Goal: Information Seeking & Learning: Learn about a topic

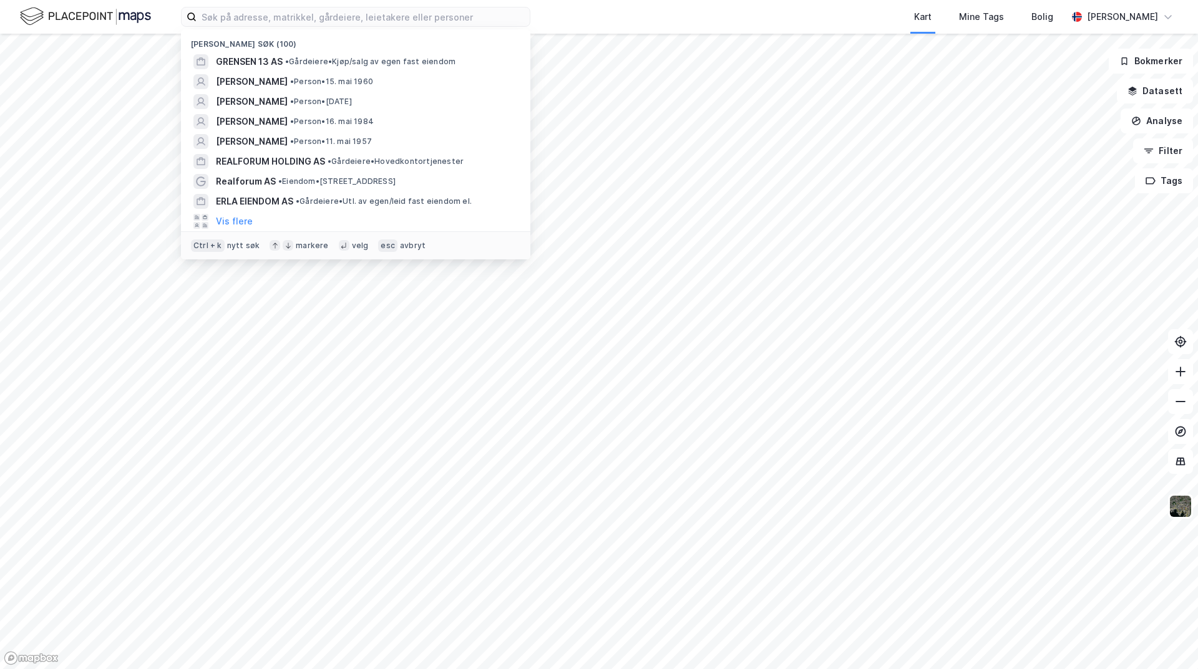
click at [259, 18] on input at bounding box center [363, 16] width 333 height 19
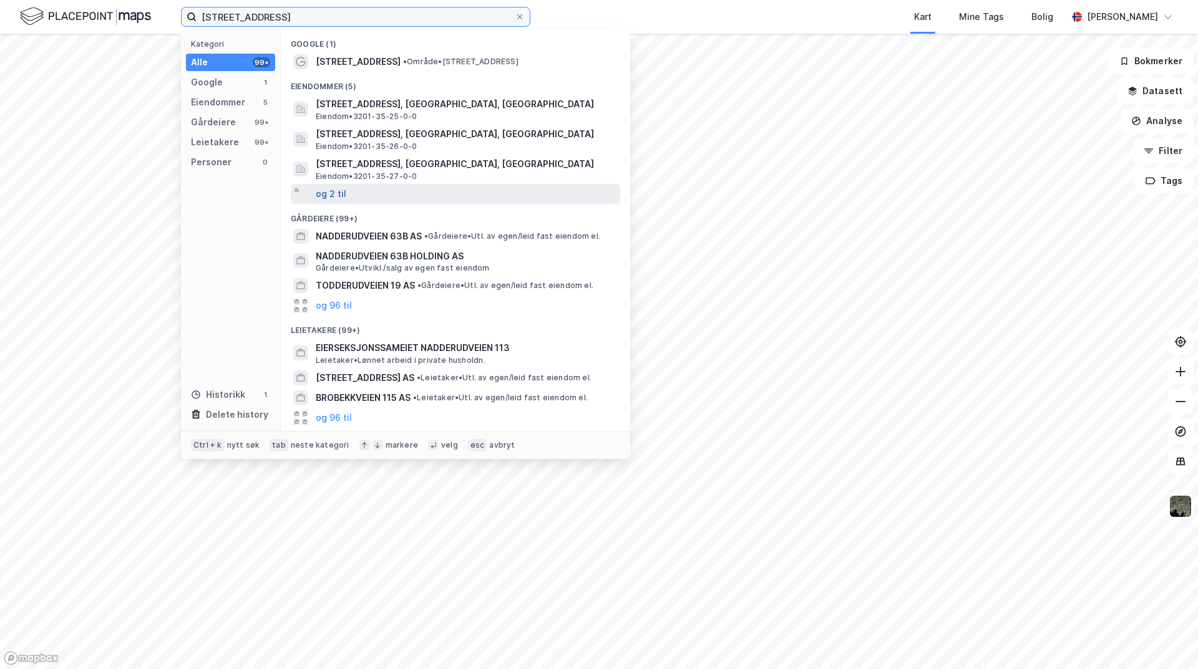
type input "[STREET_ADDRESS]"
click at [333, 188] on button "og 2 til" at bounding box center [331, 194] width 31 height 15
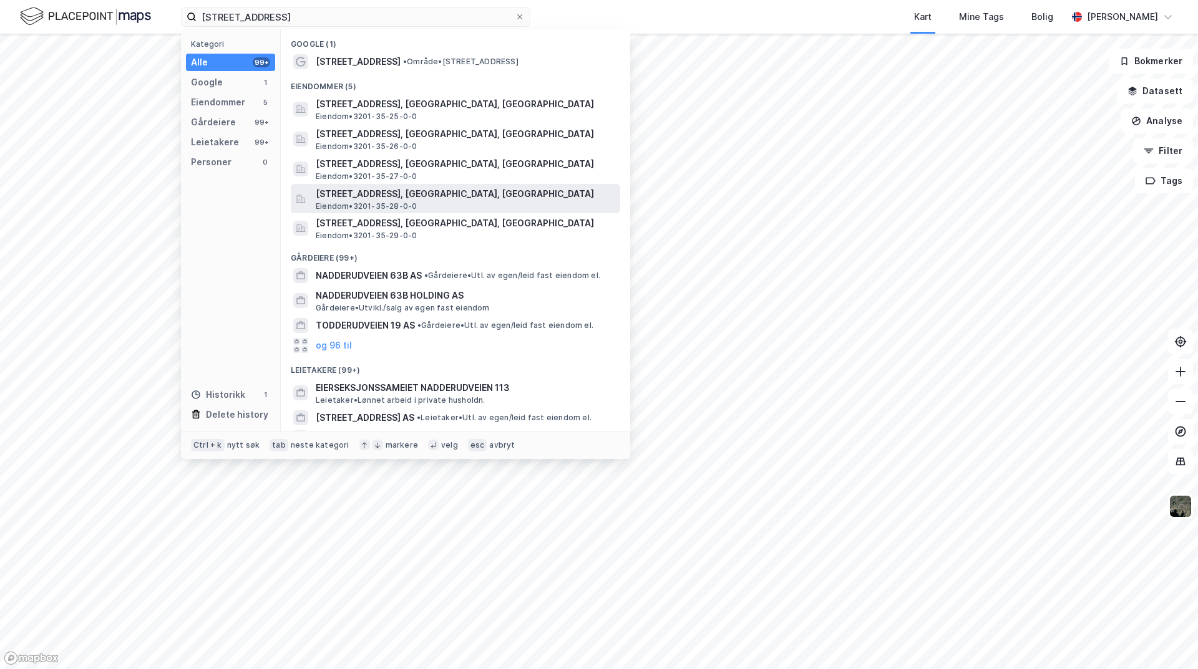
click at [430, 201] on span "[STREET_ADDRESS], [GEOGRAPHIC_DATA], [GEOGRAPHIC_DATA]" at bounding box center [465, 194] width 299 height 15
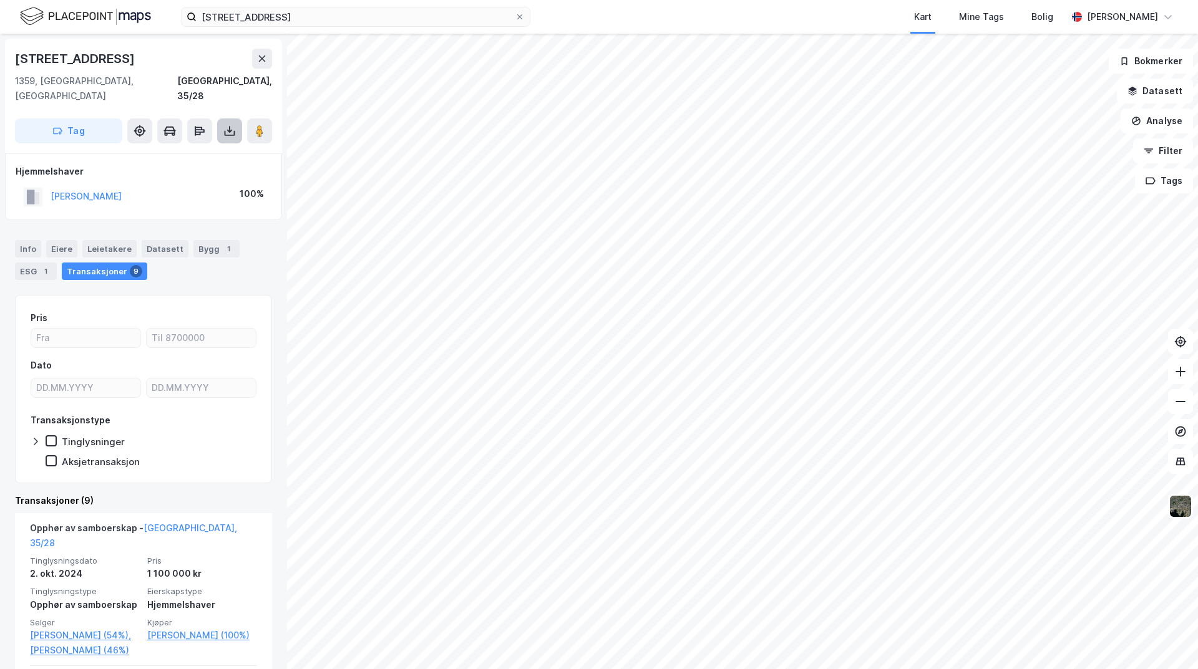
click at [235, 125] on icon at bounding box center [229, 131] width 12 height 12
click at [200, 151] on div "Last ned grunnbok" at bounding box center [168, 156] width 72 height 10
click at [200, 171] on div "Last ned matrikkelrapport" at bounding box center [183, 176] width 103 height 10
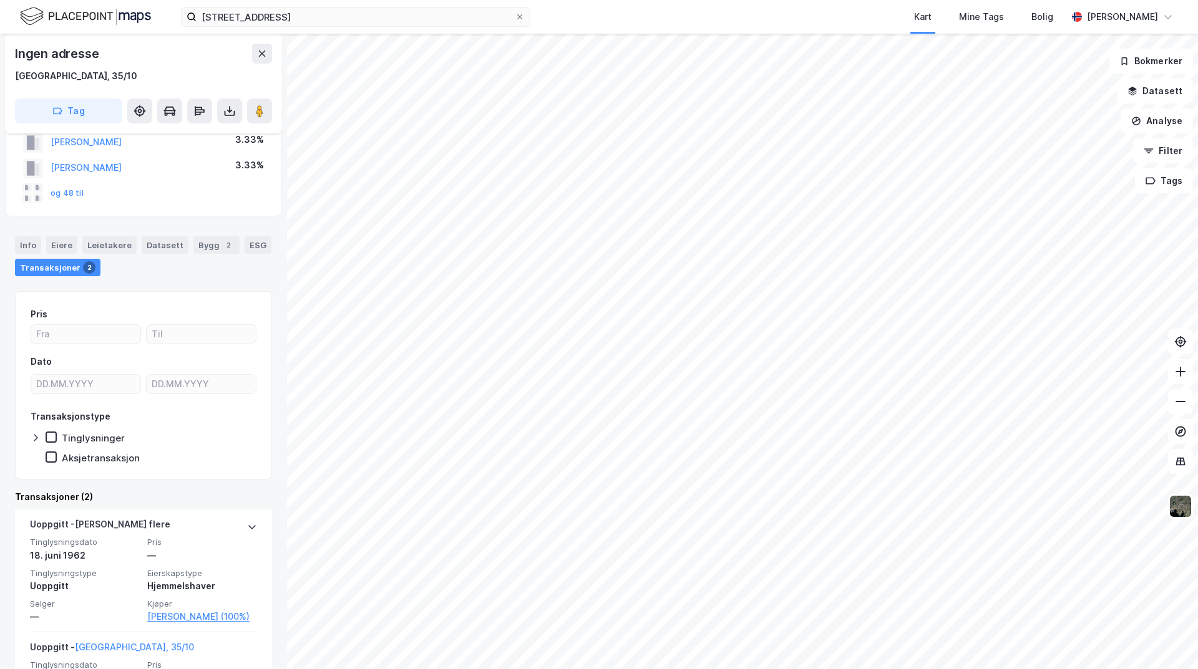
scroll to position [180, 0]
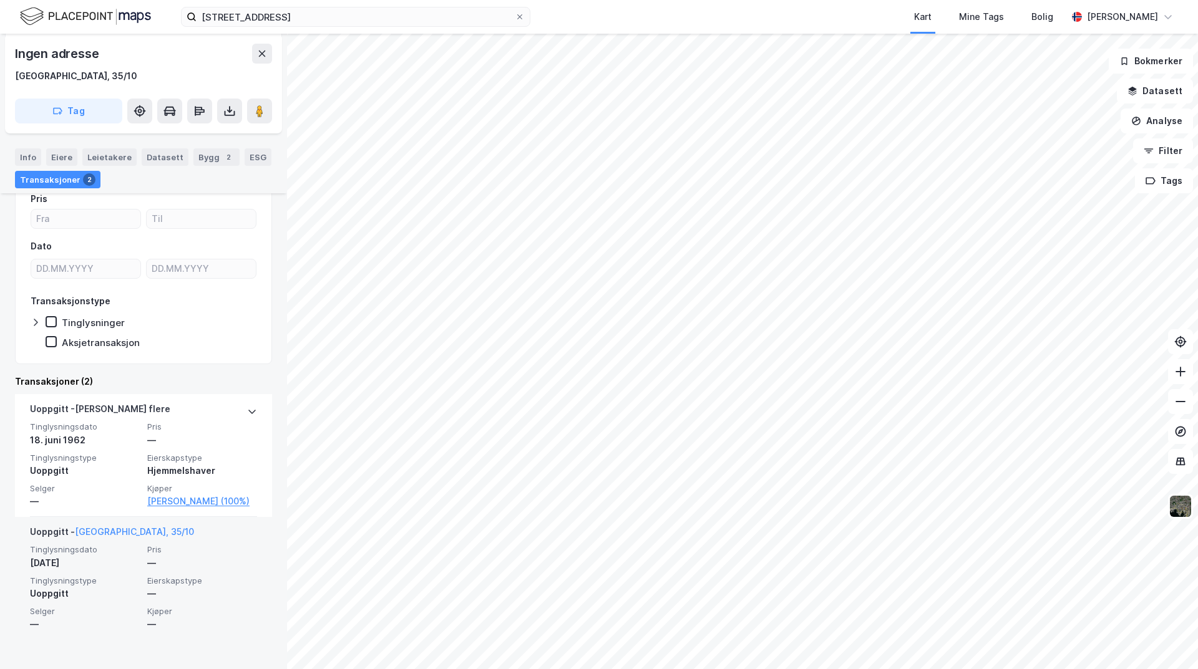
click at [107, 617] on span "Selger" at bounding box center [85, 611] width 110 height 11
click at [115, 571] on div "[DATE]" at bounding box center [85, 563] width 110 height 15
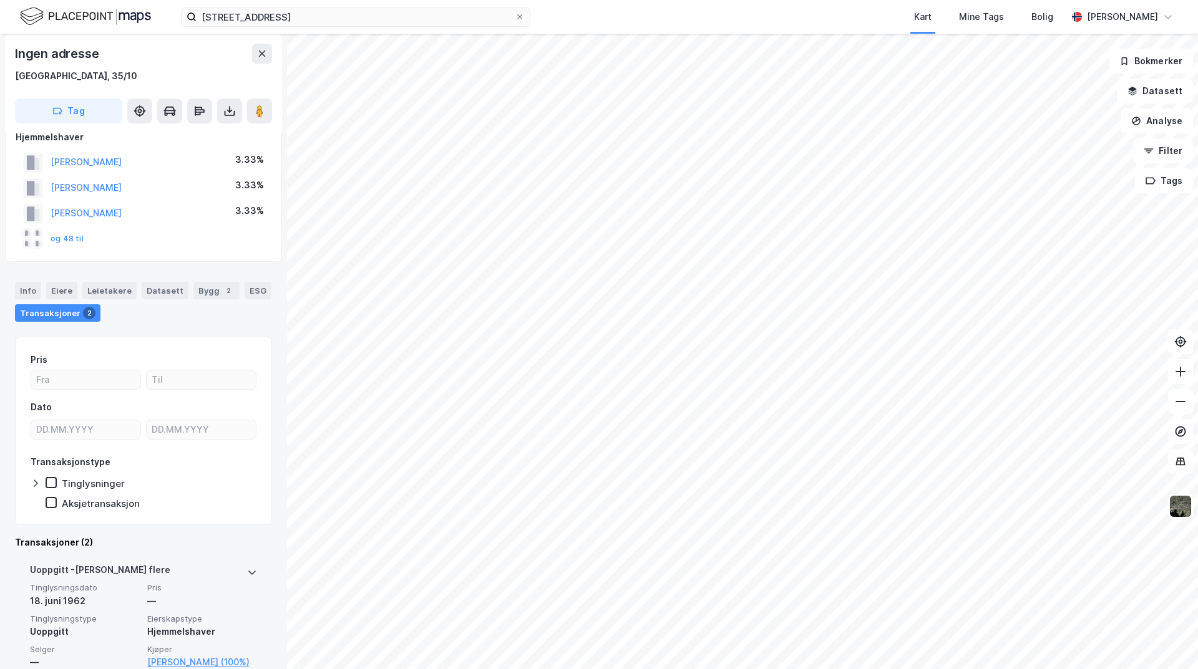
scroll to position [0, 0]
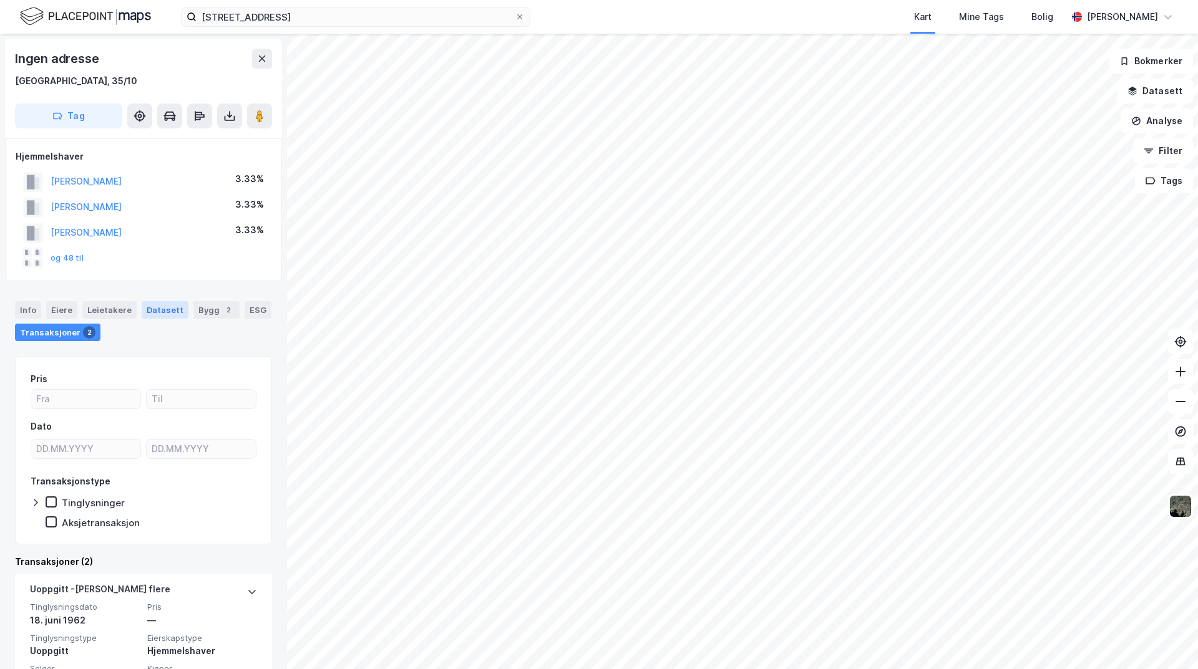
click at [153, 311] on div "Datasett" at bounding box center [165, 309] width 47 height 17
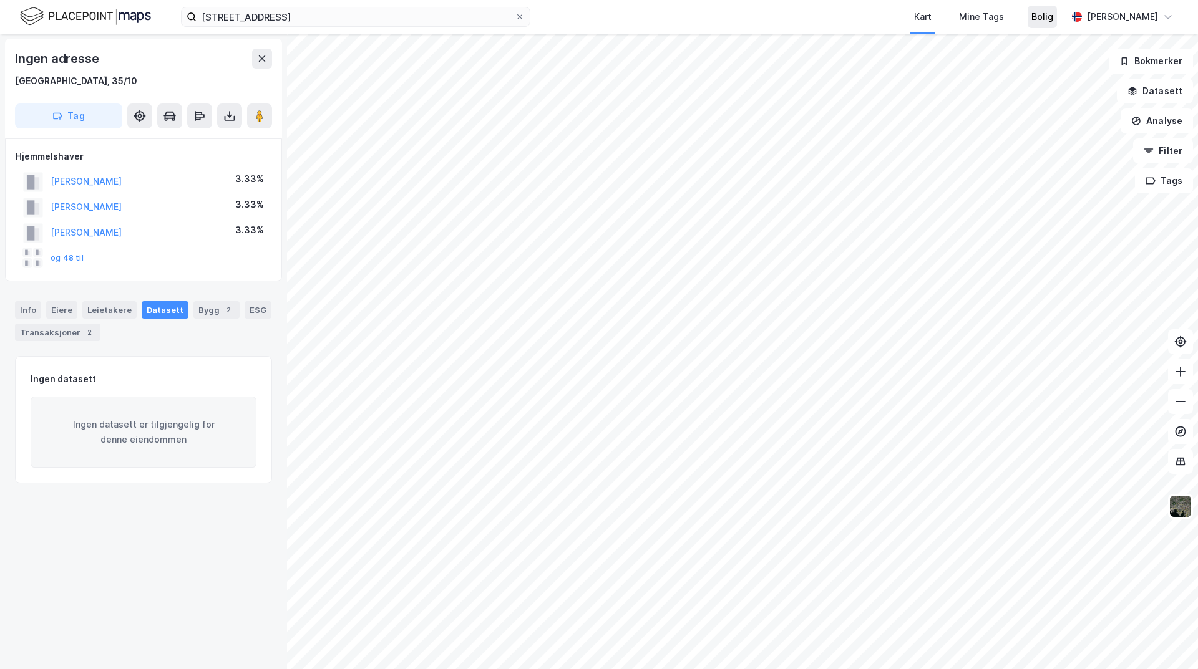
click at [1031, 14] on div "Bolig" at bounding box center [1042, 16] width 22 height 15
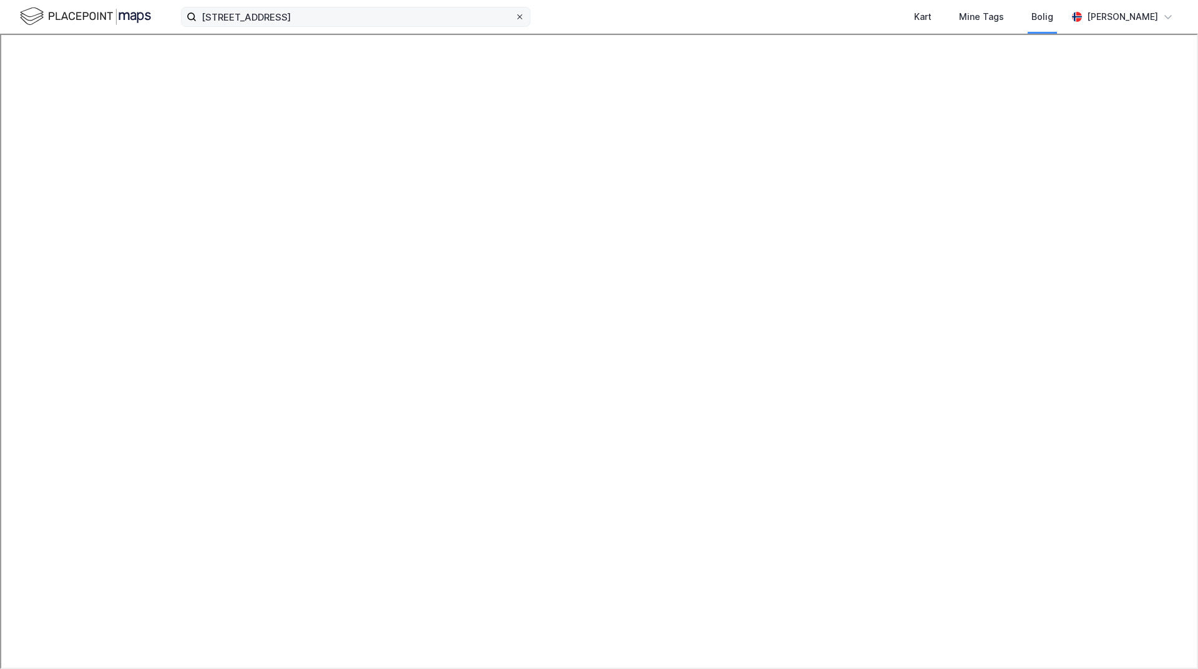
click at [518, 16] on icon at bounding box center [519, 16] width 7 height 7
click at [515, 16] on input "[STREET_ADDRESS]" at bounding box center [356, 16] width 318 height 19
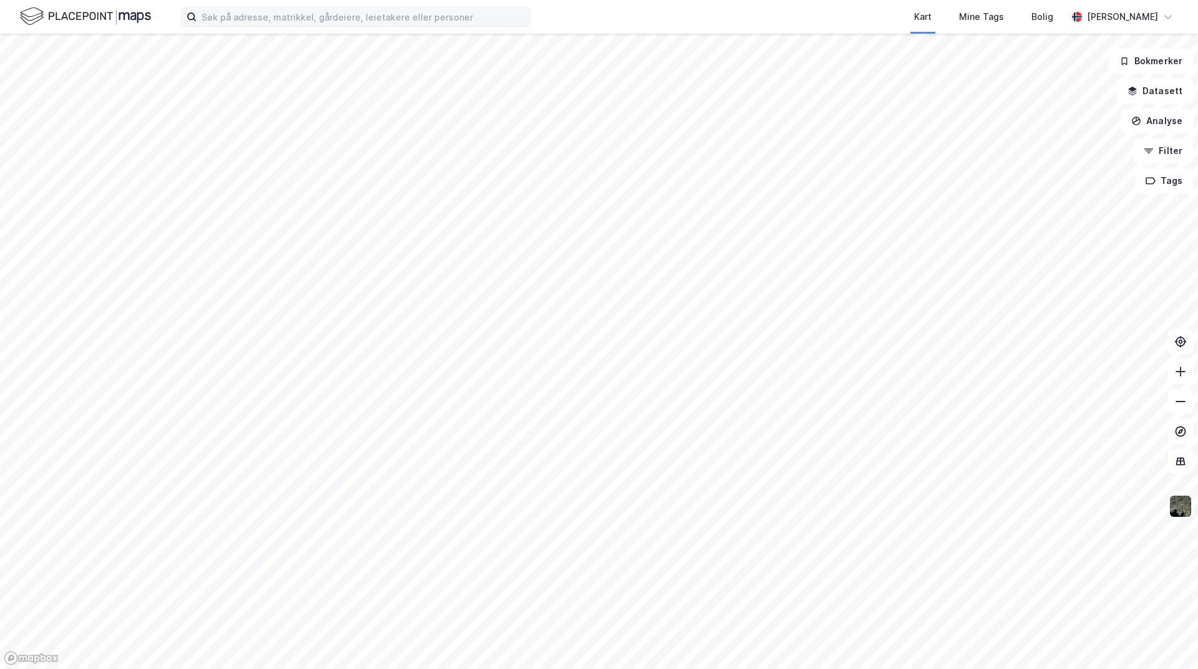
click at [563, 4] on div "Kart Mine Tags Bolig [PERSON_NAME]" at bounding box center [599, 17] width 1198 height 34
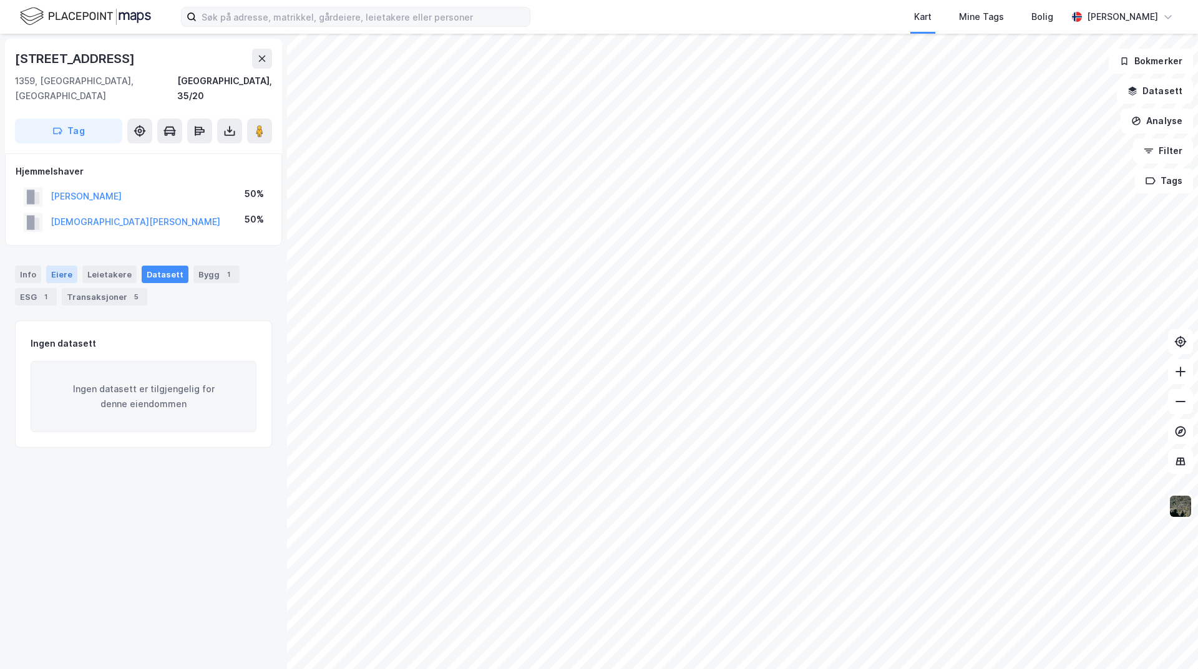
click at [52, 266] on div "Eiere" at bounding box center [61, 274] width 31 height 17
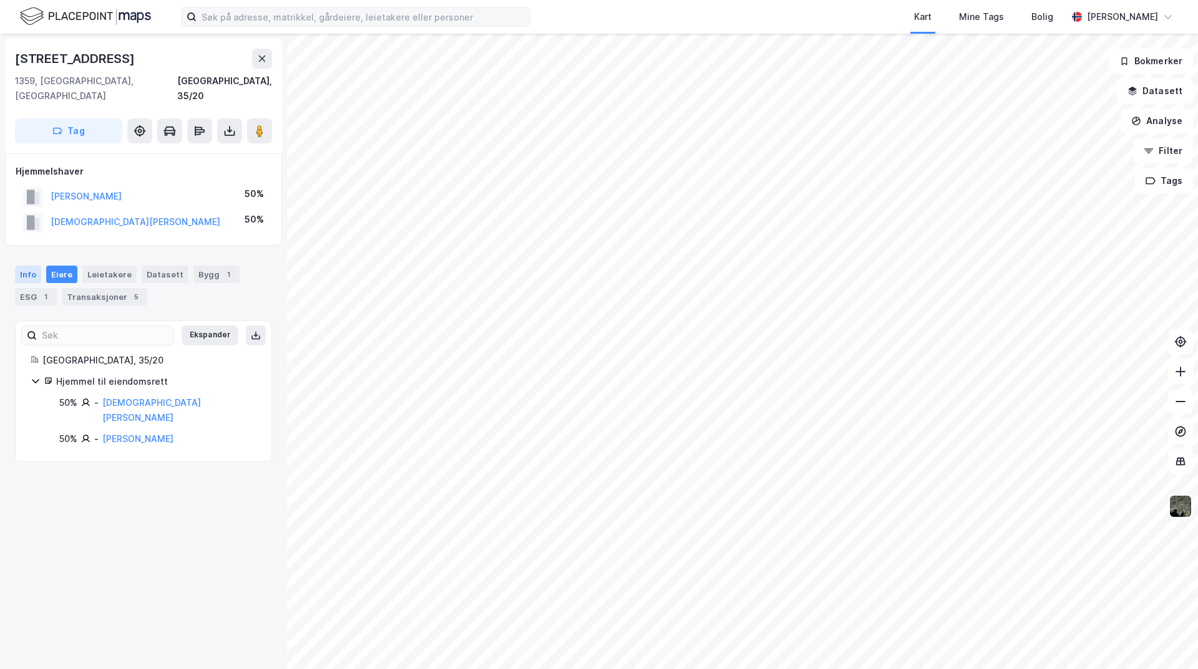
click at [31, 266] on div "Info" at bounding box center [28, 274] width 26 height 17
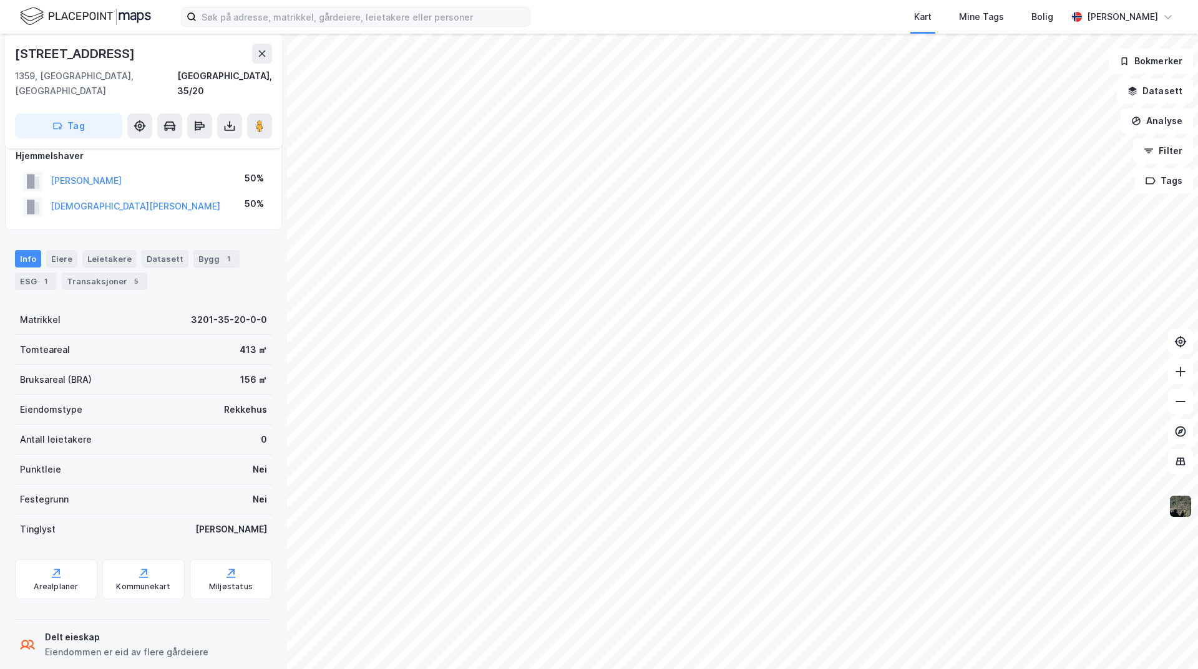
scroll to position [22, 0]
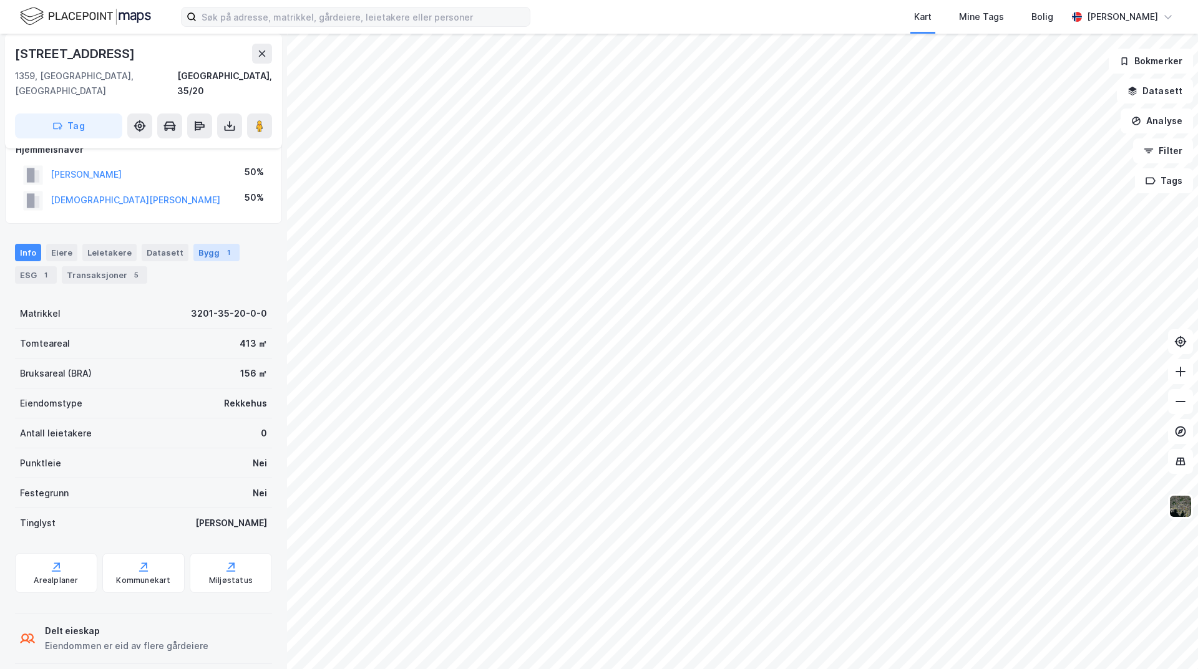
click at [202, 244] on div "Bygg 1" at bounding box center [216, 252] width 46 height 17
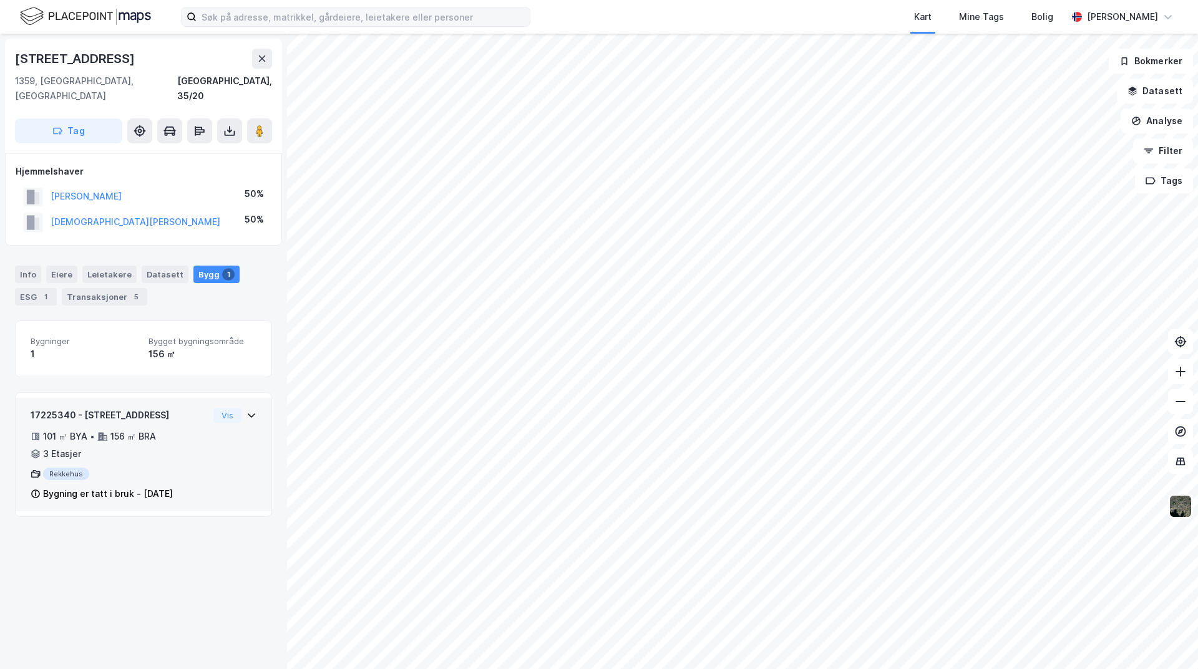
click at [151, 468] on div "Rekkehus" at bounding box center [120, 474] width 178 height 12
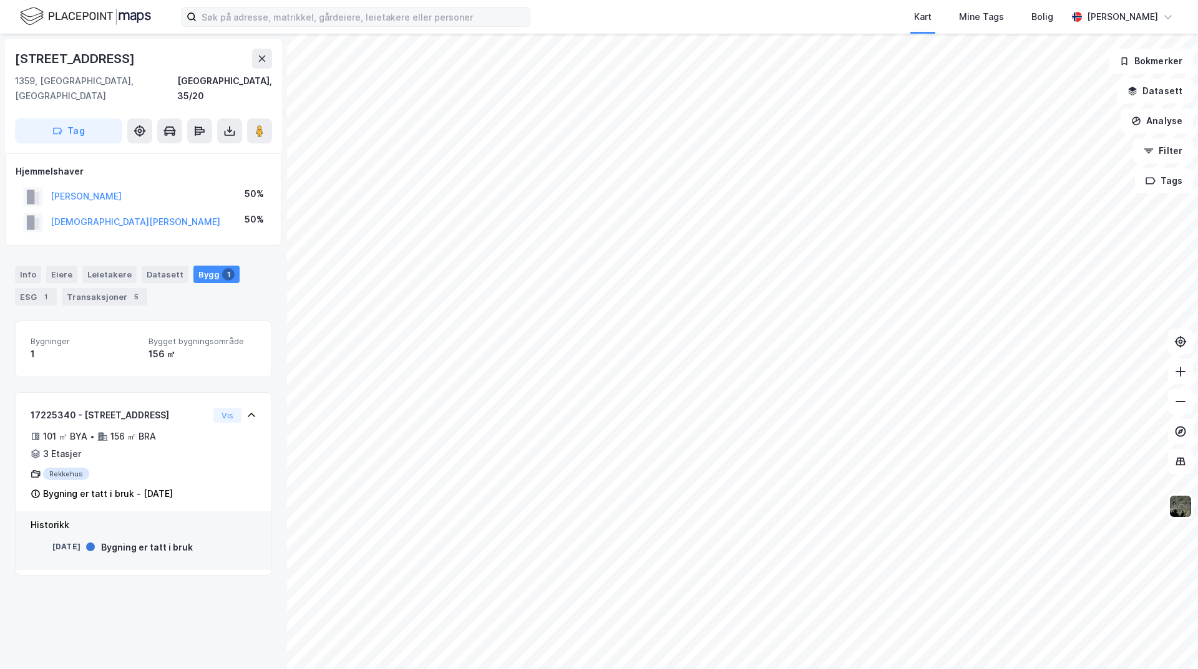
click at [139, 540] on div "Bygning er tatt i bruk" at bounding box center [147, 547] width 92 height 15
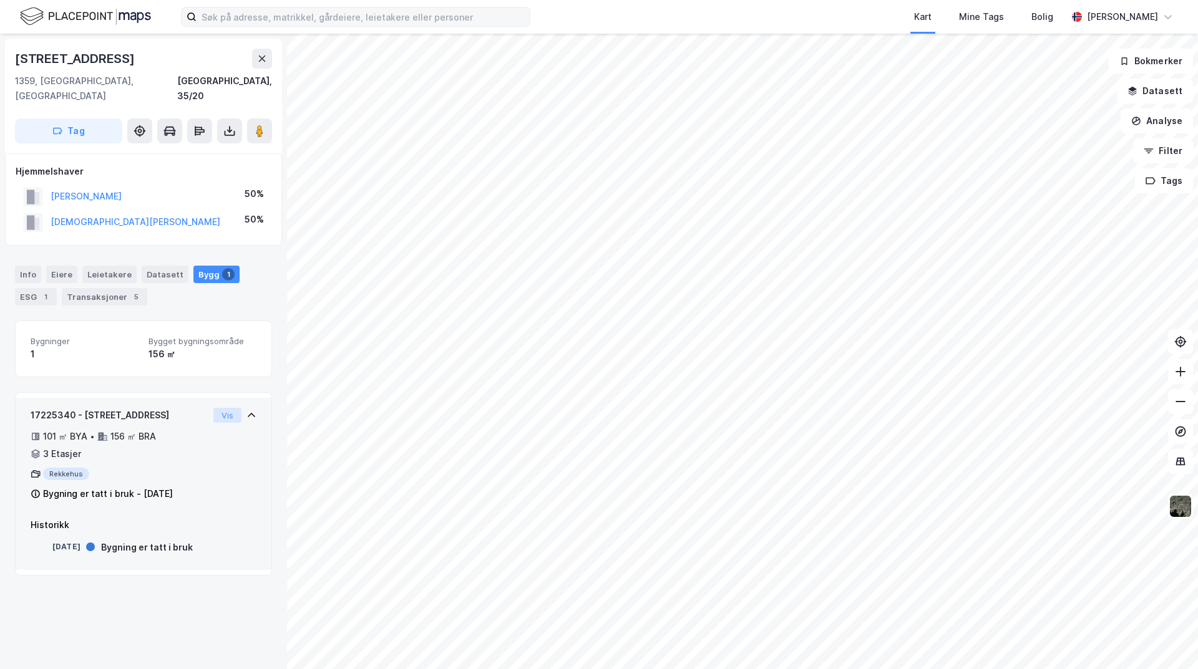
click at [223, 408] on button "Vis" at bounding box center [227, 415] width 28 height 15
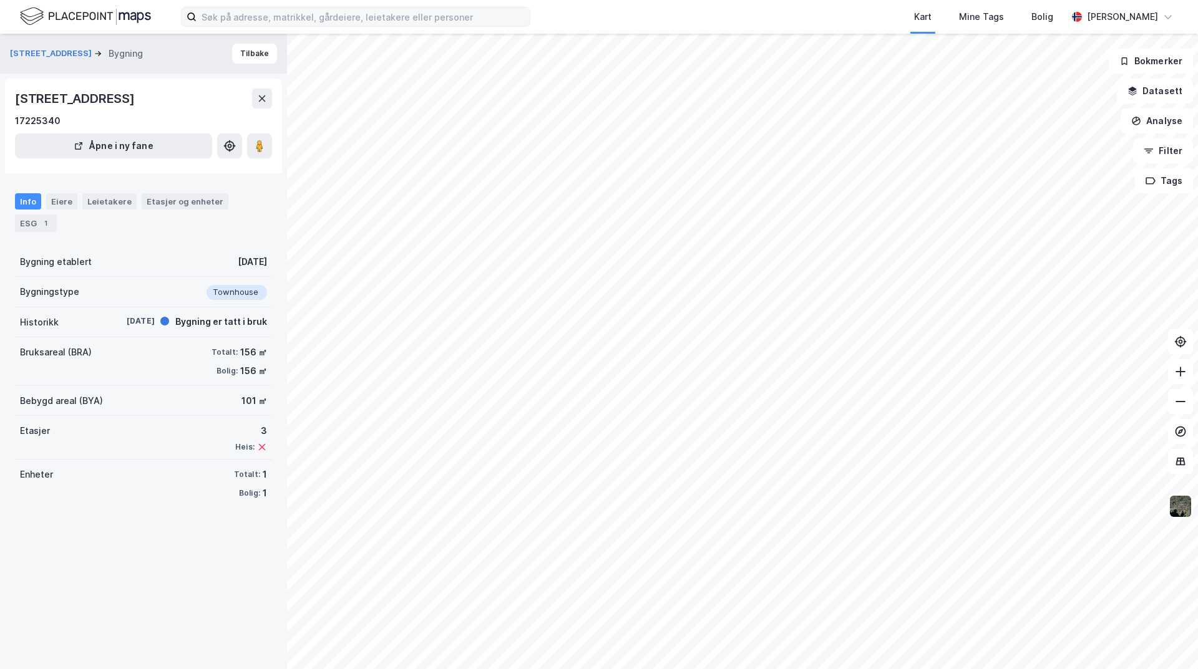
click at [192, 322] on div "Bygning er tatt i bruk" at bounding box center [221, 321] width 92 height 15
click at [102, 145] on button "Åpne i ny fane" at bounding box center [113, 146] width 197 height 25
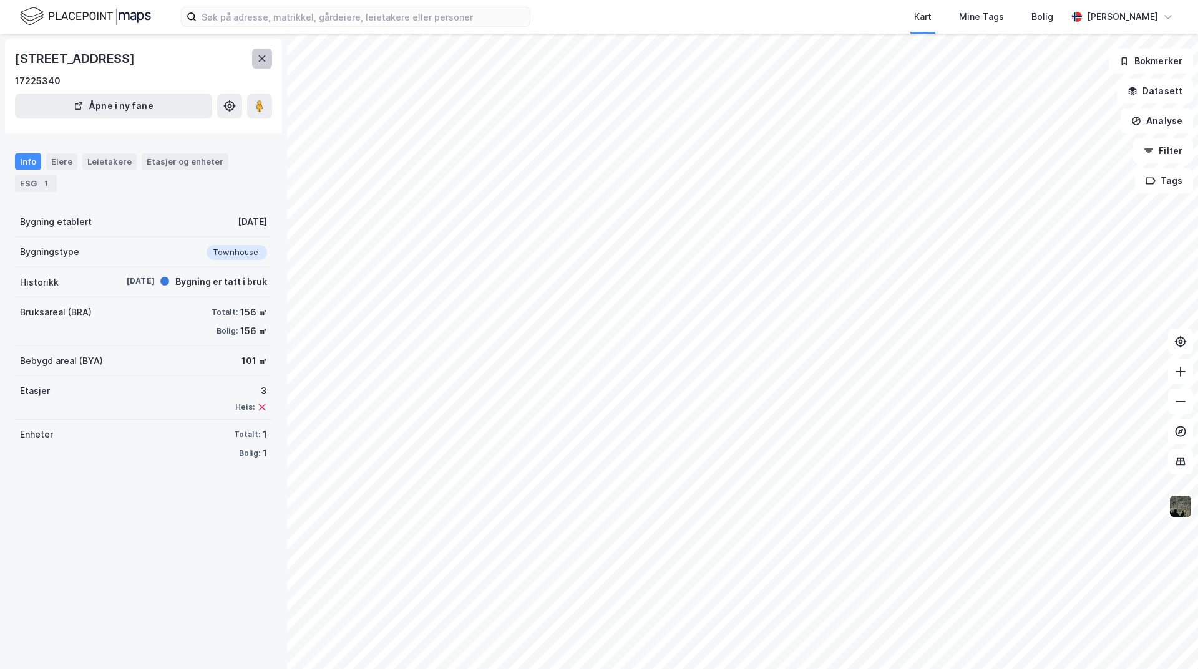
click at [261, 55] on icon at bounding box center [262, 59] width 10 height 10
